Goal: Task Accomplishment & Management: Manage account settings

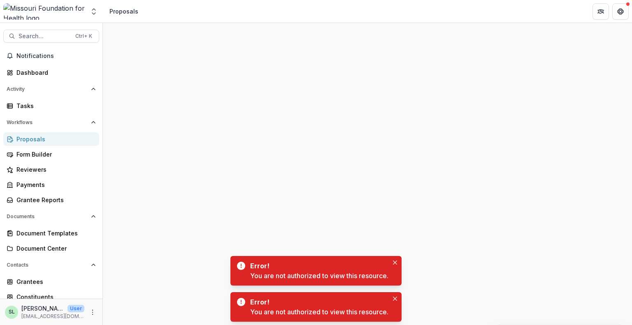
click at [40, 140] on div "Proposals" at bounding box center [54, 139] width 76 height 9
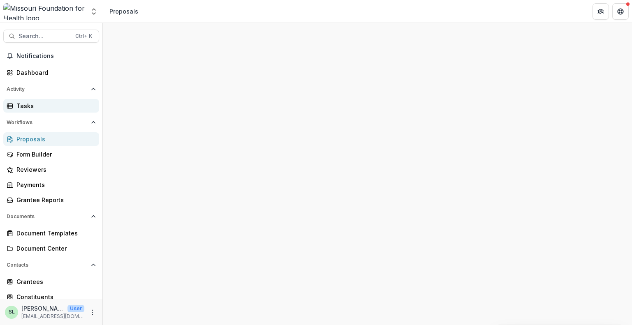
click at [26, 104] on div "Tasks" at bounding box center [54, 106] width 76 height 9
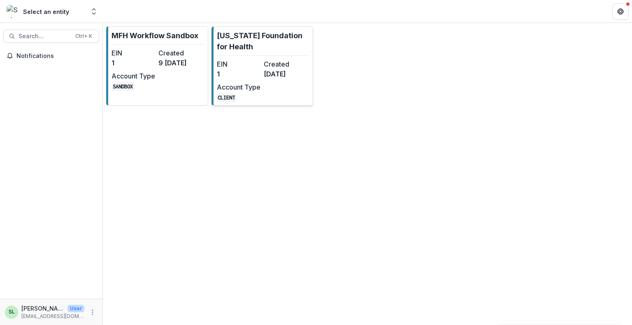
click at [270, 56] on hr at bounding box center [263, 56] width 93 height 0
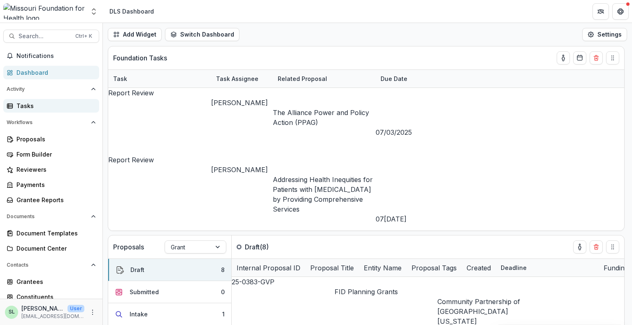
click at [21, 106] on div "Tasks" at bounding box center [54, 106] width 76 height 9
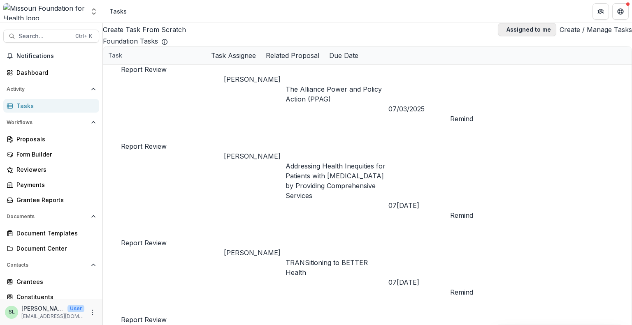
click at [507, 32] on button "Assigned to me" at bounding box center [527, 29] width 58 height 13
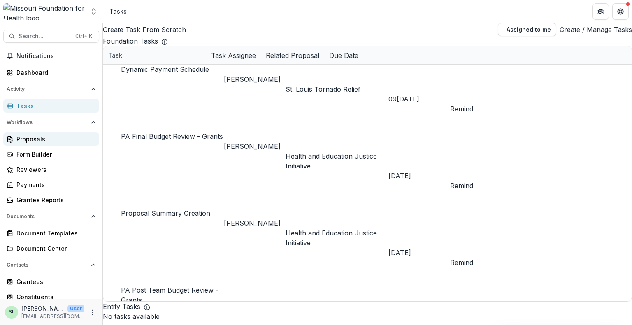
click at [38, 138] on div "Proposals" at bounding box center [54, 139] width 76 height 9
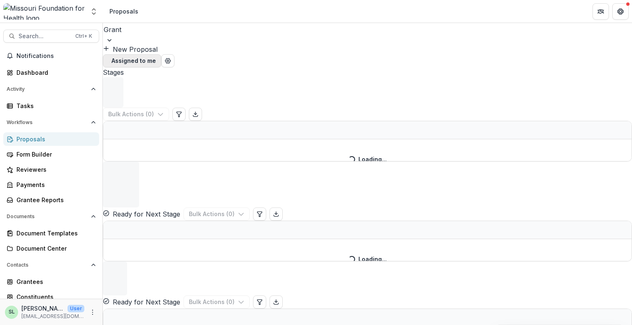
click at [161, 54] on button "Assigned to me" at bounding box center [132, 60] width 58 height 13
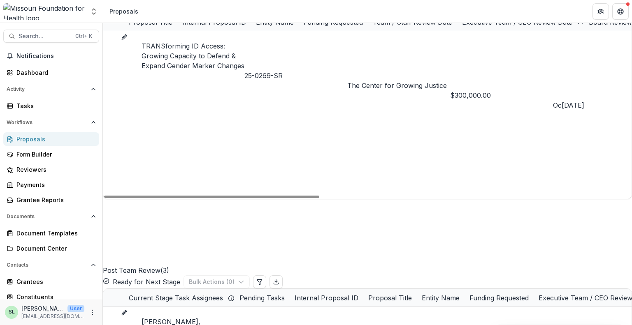
scroll to position [658, 0]
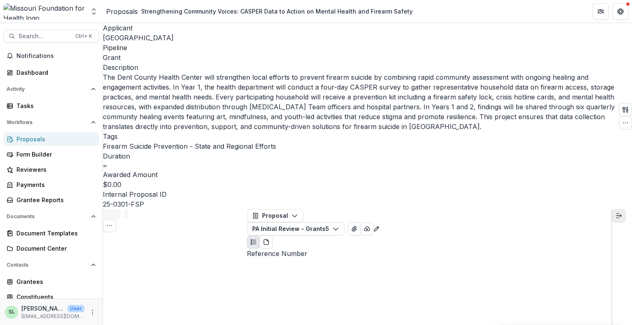
click at [621, 213] on icon "Expand right" at bounding box center [618, 216] width 7 height 7
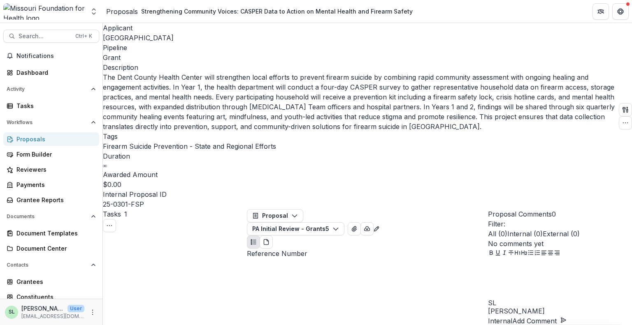
click at [542, 269] on div at bounding box center [560, 279] width 144 height 41
click at [566, 316] on button "Add Comment" at bounding box center [539, 321] width 54 height 10
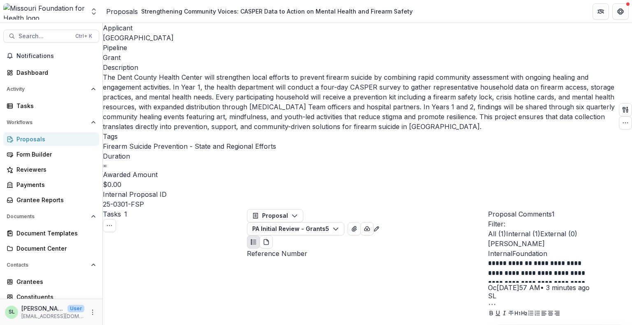
click at [34, 140] on div "Proposals" at bounding box center [54, 139] width 76 height 9
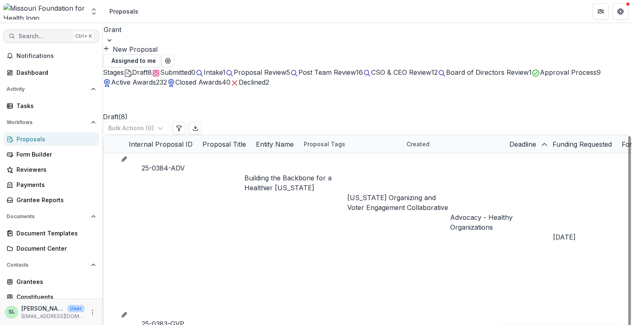
click at [54, 40] on button "Search... Ctrl + K" at bounding box center [51, 36] width 96 height 13
type input "**********"
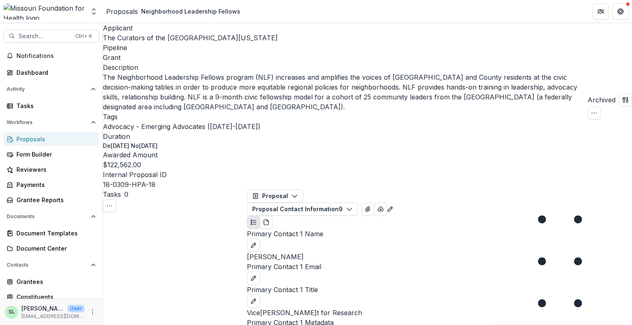
click at [144, 40] on span "The Curators of the [GEOGRAPHIC_DATA][US_STATE]" at bounding box center [190, 38] width 175 height 8
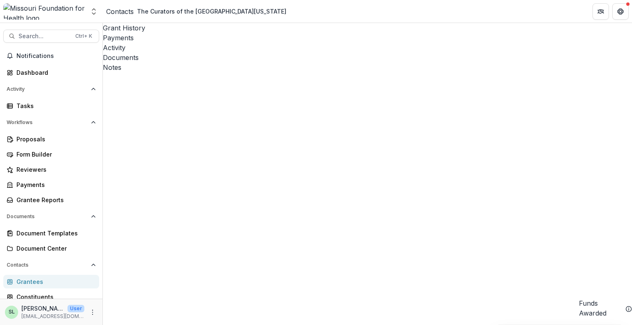
click at [281, 216] on span "Sort Ascending" at bounding box center [270, 220] width 48 height 8
click at [294, 224] on span "Sort Descending" at bounding box center [320, 220] width 52 height 8
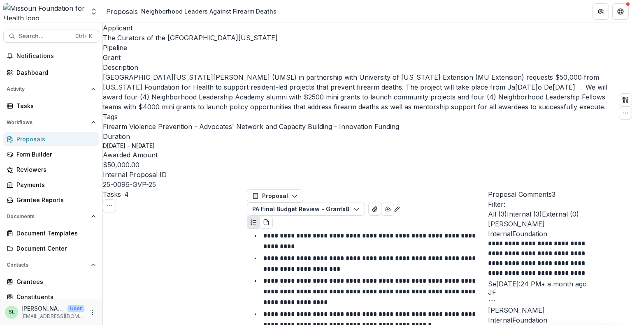
scroll to position [1019, 0]
click at [365, 203] on button "PA Final Budget Review - Grants 8" at bounding box center [306, 209] width 118 height 13
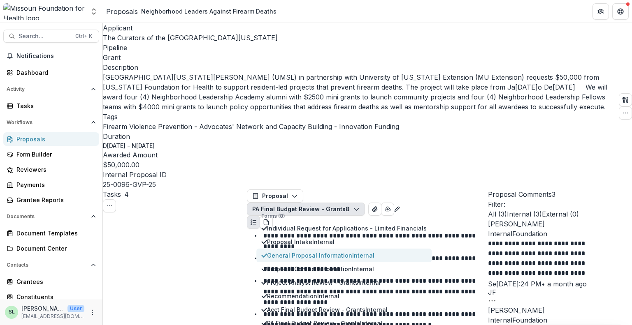
click at [313, 251] on span "General Proposal Information Internal" at bounding box center [347, 255] width 160 height 9
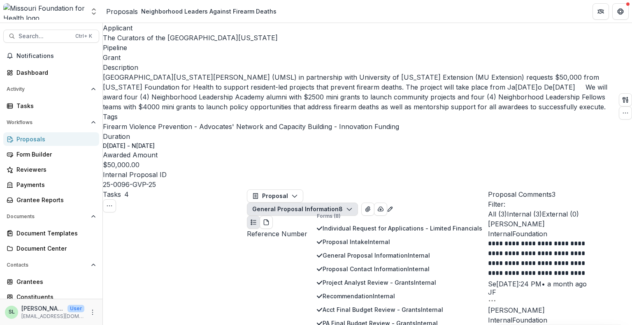
scroll to position [1173, 0]
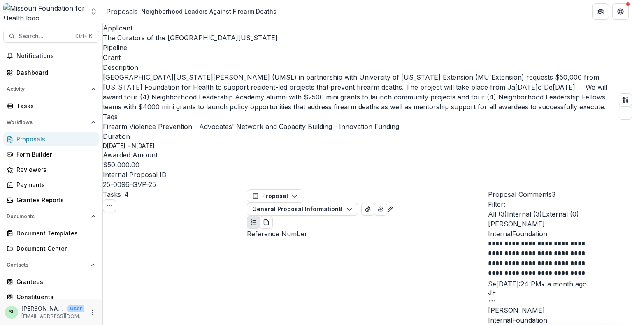
scroll to position [496, 0]
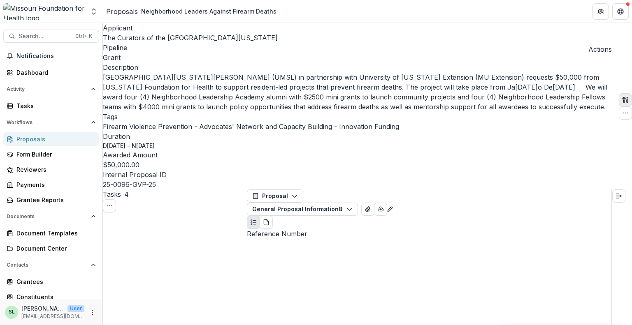
click at [622, 97] on icon "button" at bounding box center [625, 100] width 7 height 7
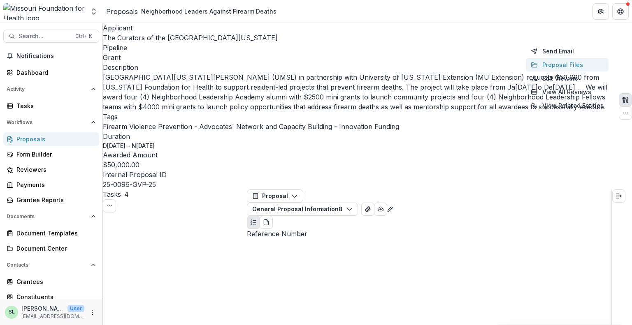
click at [539, 62] on button "Proposal Files" at bounding box center [567, 65] width 83 height 14
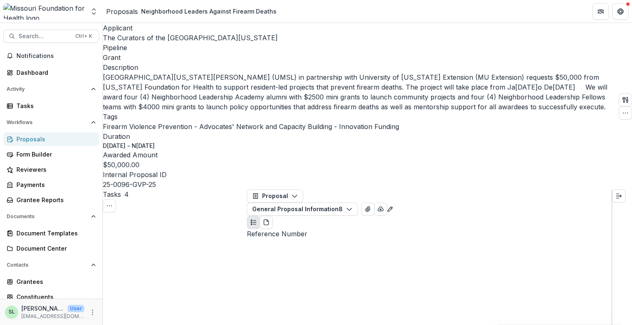
click at [43, 140] on div "Proposals" at bounding box center [54, 139] width 76 height 9
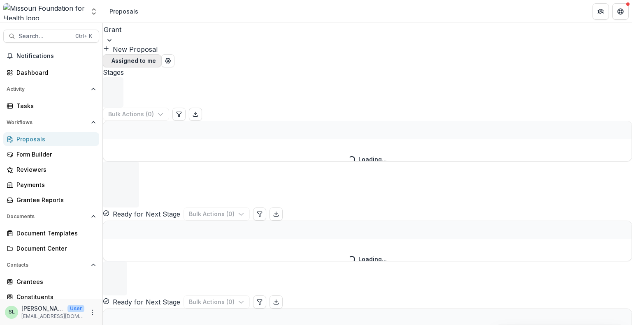
click at [161, 54] on button "Assigned to me" at bounding box center [132, 60] width 58 height 13
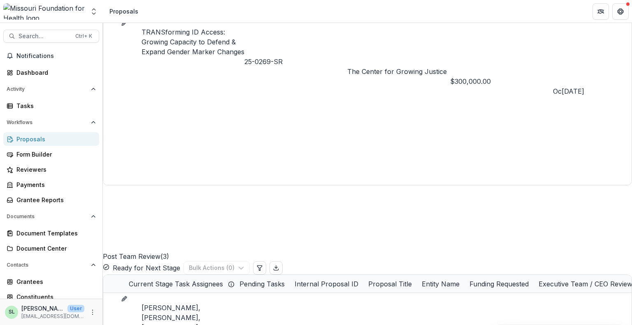
scroll to position [699, 0]
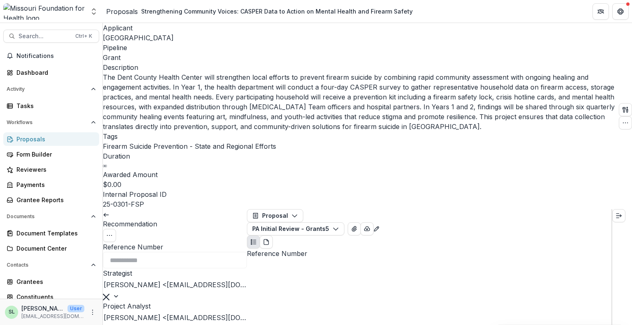
scroll to position [46, 0]
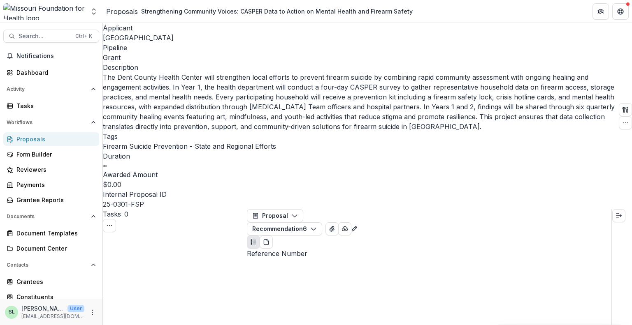
click at [38, 138] on div "Proposals" at bounding box center [54, 139] width 76 height 9
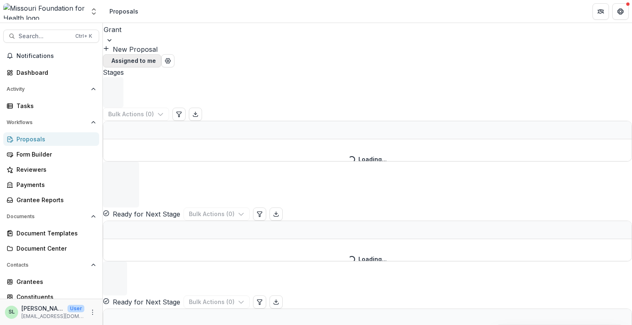
click at [161, 54] on button "Assigned to me" at bounding box center [132, 60] width 58 height 13
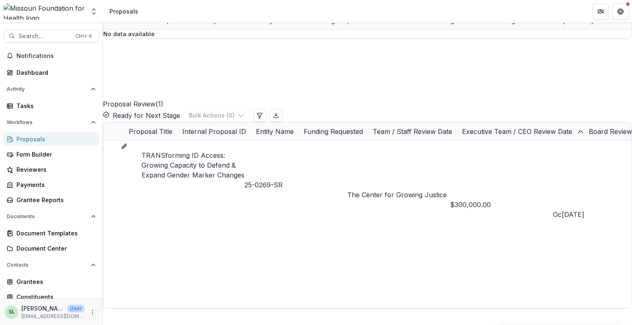
scroll to position [535, 0]
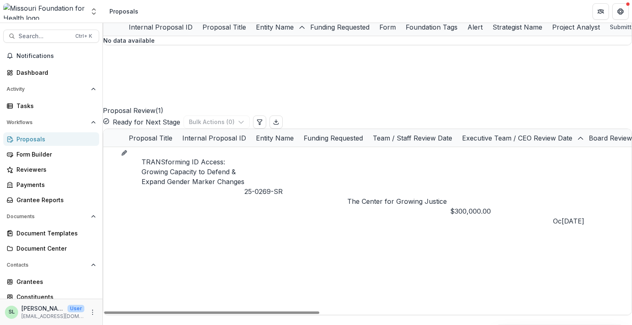
click at [202, 169] on link "TRANSforming ID Access: Growing Capacity to Defend & Expand Gender Marker Chang…" at bounding box center [193, 172] width 103 height 30
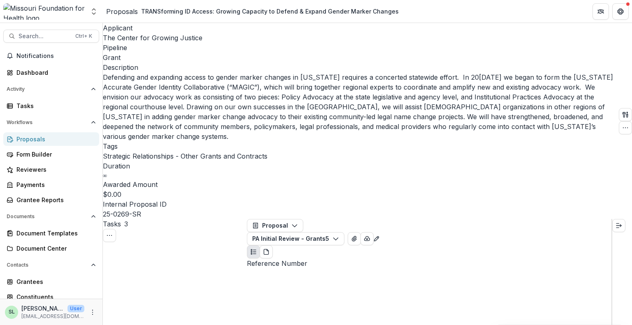
scroll to position [123, 0]
click at [34, 136] on div "Proposals" at bounding box center [54, 139] width 76 height 9
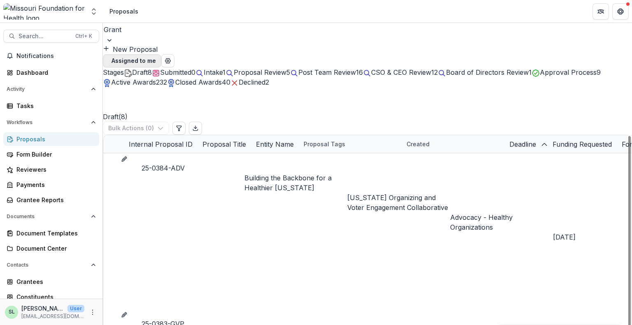
click at [161, 54] on button "Assigned to me" at bounding box center [132, 60] width 58 height 13
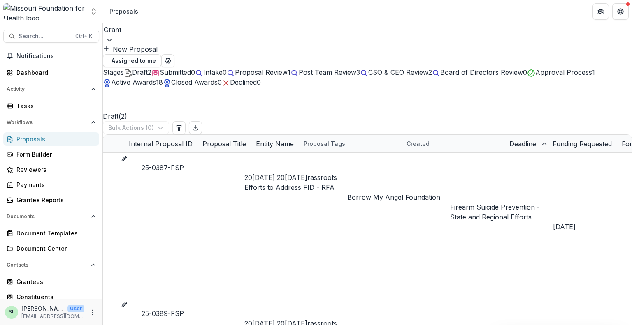
click at [291, 173] on link "20[DATE] 20[DATE]rassroots Efforts to Address FID - RFA" at bounding box center [295, 183] width 103 height 20
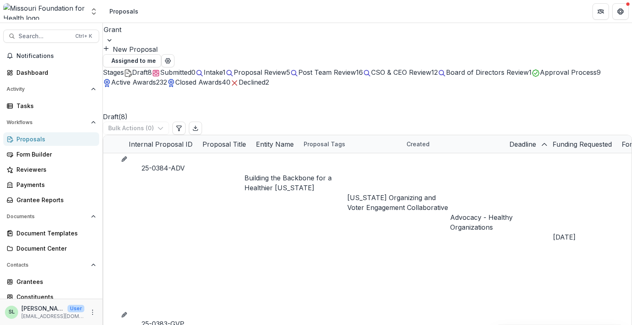
click at [161, 54] on button "Assigned to me" at bounding box center [132, 60] width 58 height 13
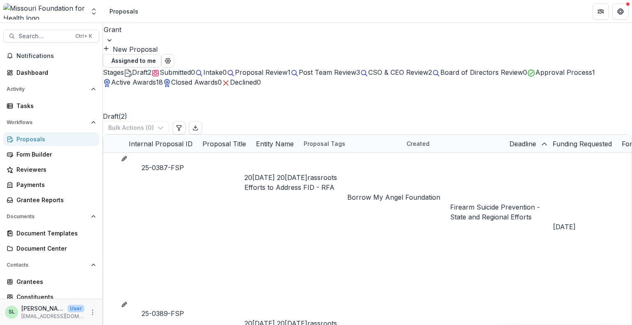
click at [288, 319] on link "20[DATE] 20[DATE]rassroots Efforts to Address FID - RFA" at bounding box center [295, 329] width 103 height 20
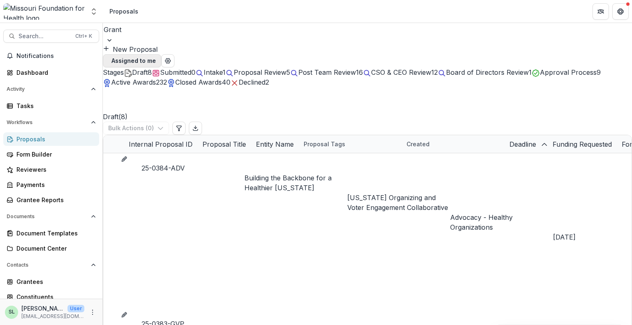
click at [161, 54] on button "Assigned to me" at bounding box center [132, 60] width 58 height 13
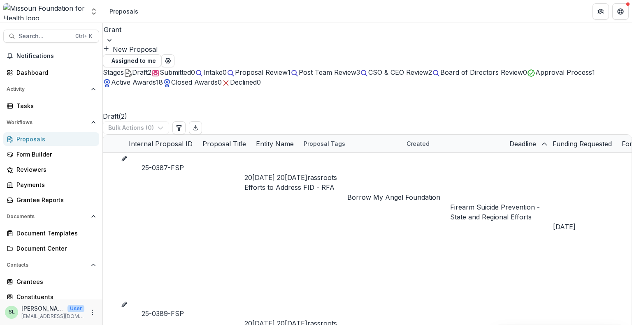
click at [304, 173] on div "20[DATE] 20[DATE]rassroots Efforts to Address FID - RFA" at bounding box center [295, 183] width 103 height 20
click at [302, 173] on link "20[DATE] 20[DATE]rassroots Efforts to Address FID - RFA" at bounding box center [295, 183] width 103 height 20
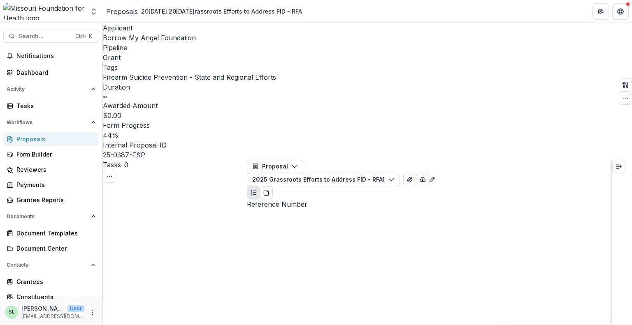
click at [47, 138] on div "Proposals" at bounding box center [54, 139] width 76 height 9
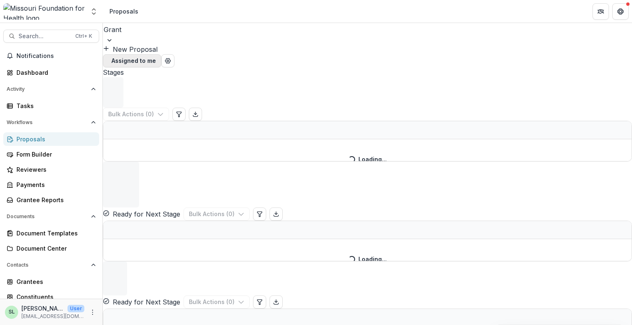
click at [161, 54] on button "Assigned to me" at bounding box center [132, 60] width 58 height 13
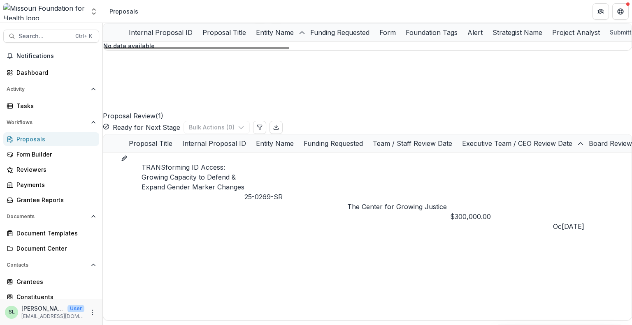
scroll to position [617, 0]
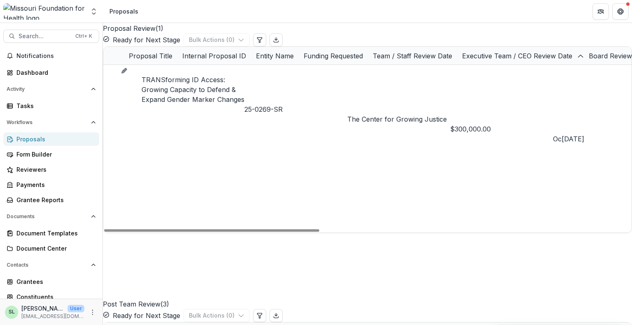
click at [176, 88] on link "TRANSforming ID Access: Growing Capacity to Defend & Expand Gender Marker Chang…" at bounding box center [193, 90] width 103 height 30
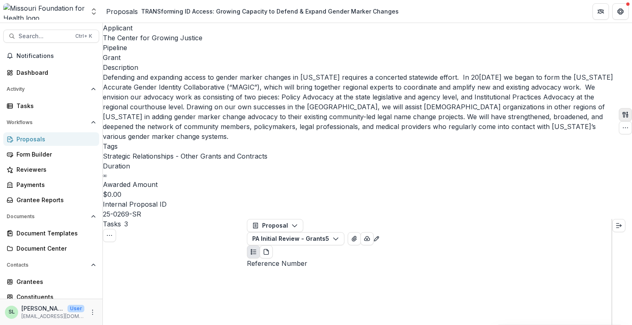
click at [622, 112] on icon "button" at bounding box center [623, 114] width 3 height 5
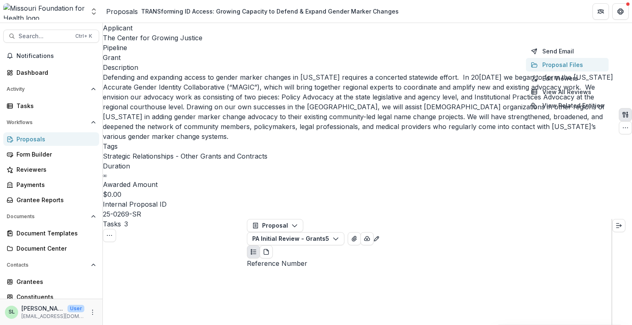
click at [553, 65] on button "Proposal Files" at bounding box center [567, 65] width 83 height 14
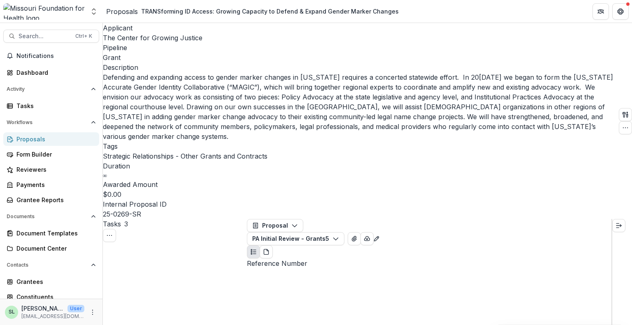
drag, startPoint x: 545, startPoint y: 41, endPoint x: 545, endPoint y: 36, distance: 4.9
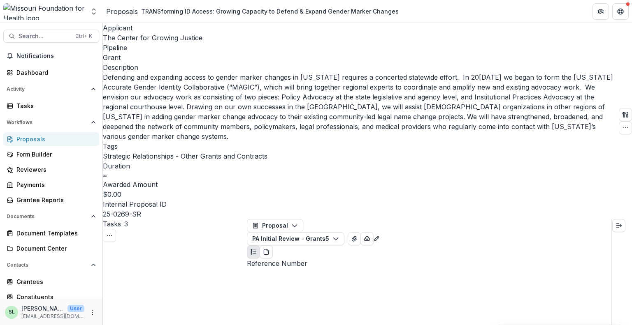
click at [36, 140] on div "Proposals" at bounding box center [54, 139] width 76 height 9
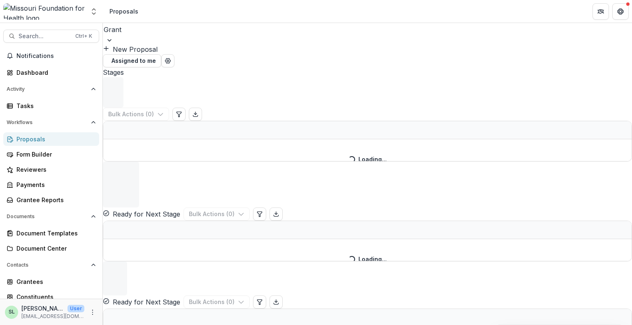
click at [133, 35] on div at bounding box center [367, 30] width 527 height 12
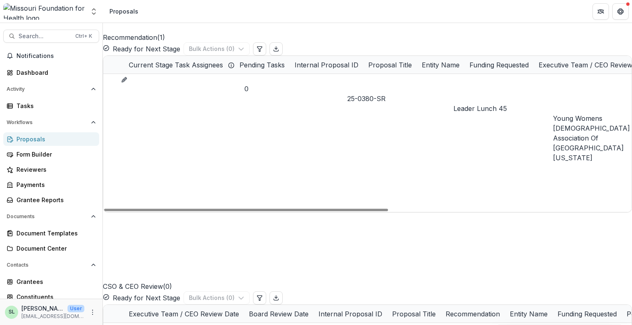
scroll to position [329, 0]
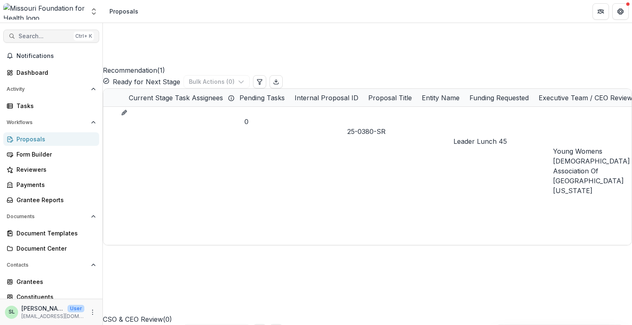
click at [34, 38] on span "Search..." at bounding box center [45, 36] width 52 height 7
type input "**********"
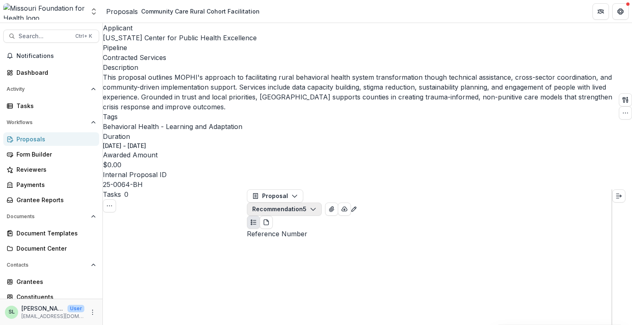
click at [322, 203] on button "Recommendation 5" at bounding box center [284, 209] width 75 height 13
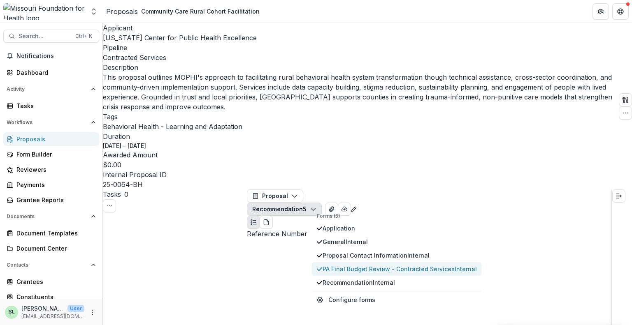
click at [358, 265] on span "PA Final Budget Review - Contracted Services Internal" at bounding box center [399, 269] width 154 height 9
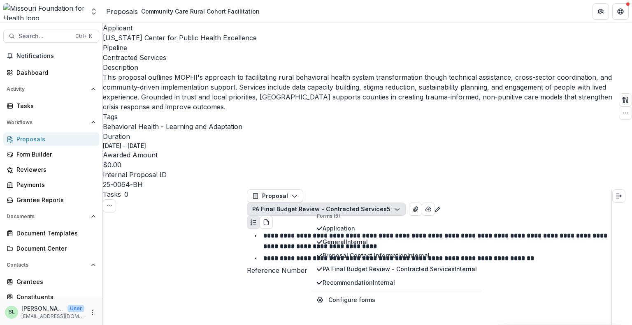
scroll to position [452, 0]
